Goal: Use online tool/utility: Utilize a website feature to perform a specific function

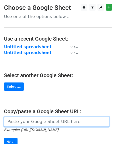
click at [18, 120] on input "url" at bounding box center [57, 122] width 106 height 10
paste input "[URL][DOMAIN_NAME]"
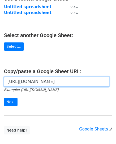
scroll to position [72, 0]
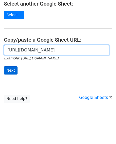
type input "[URL][DOMAIN_NAME]"
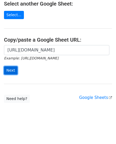
click at [11, 70] on input "Next" at bounding box center [11, 70] width 14 height 8
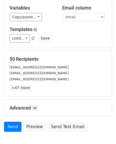
scroll to position [61, 0]
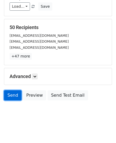
click at [11, 98] on link "Send" at bounding box center [13, 95] width 18 height 10
